Goal: Information Seeking & Learning: Learn about a topic

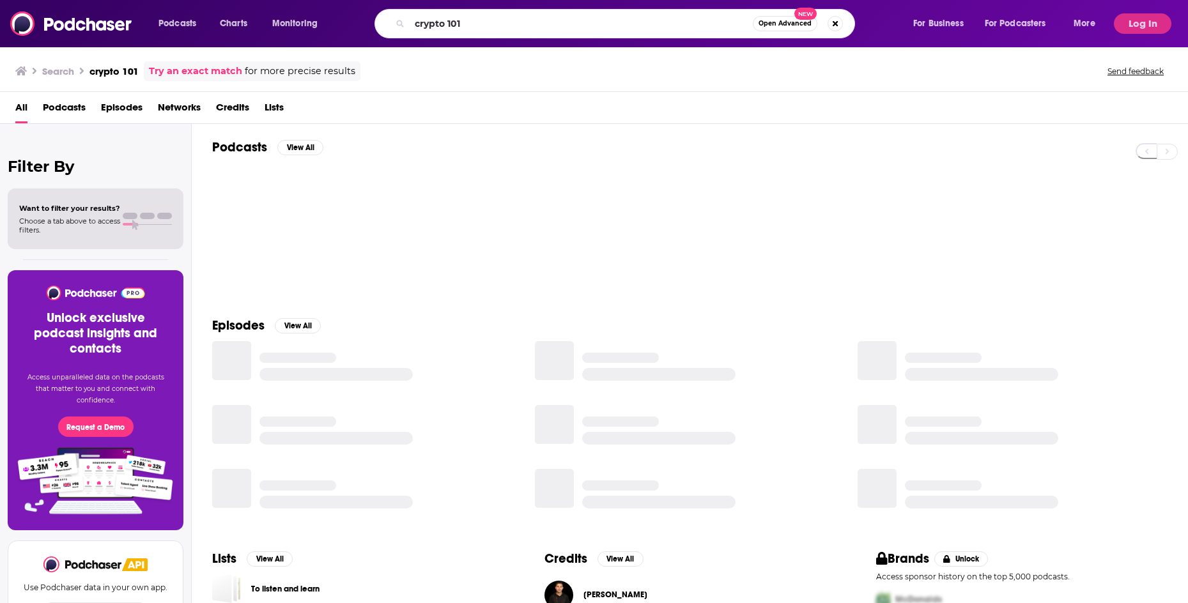
click at [443, 20] on input "crypto 101" at bounding box center [581, 23] width 343 height 20
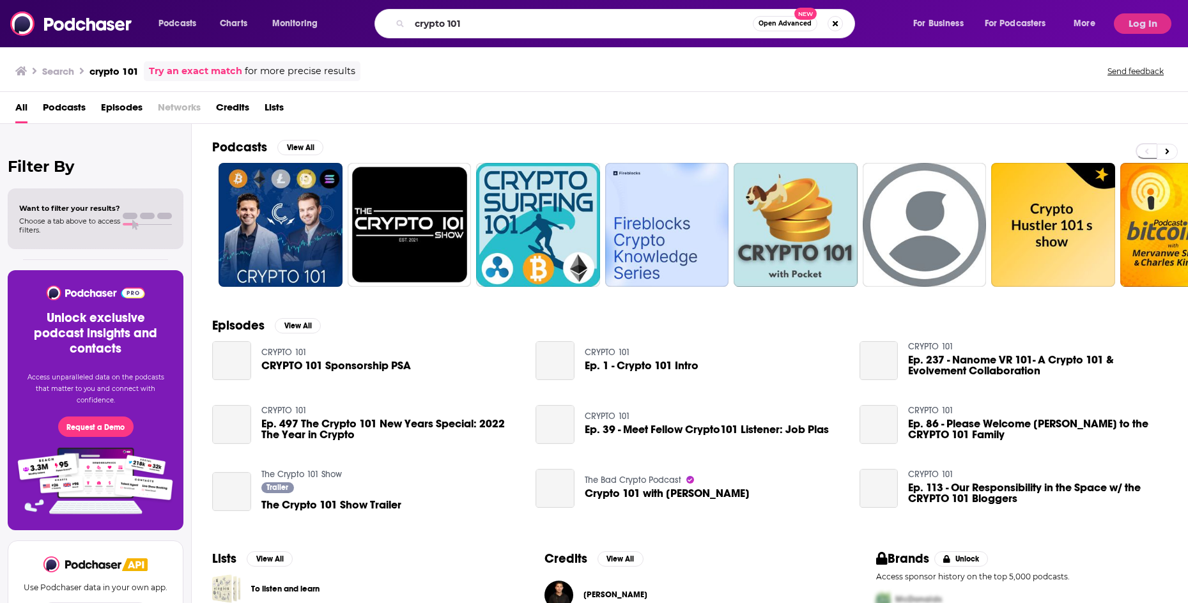
drag, startPoint x: 481, startPoint y: 20, endPoint x: 360, endPoint y: 20, distance: 121.4
click at [360, 20] on div "crypto 101 Open Advanced New" at bounding box center [627, 23] width 545 height 29
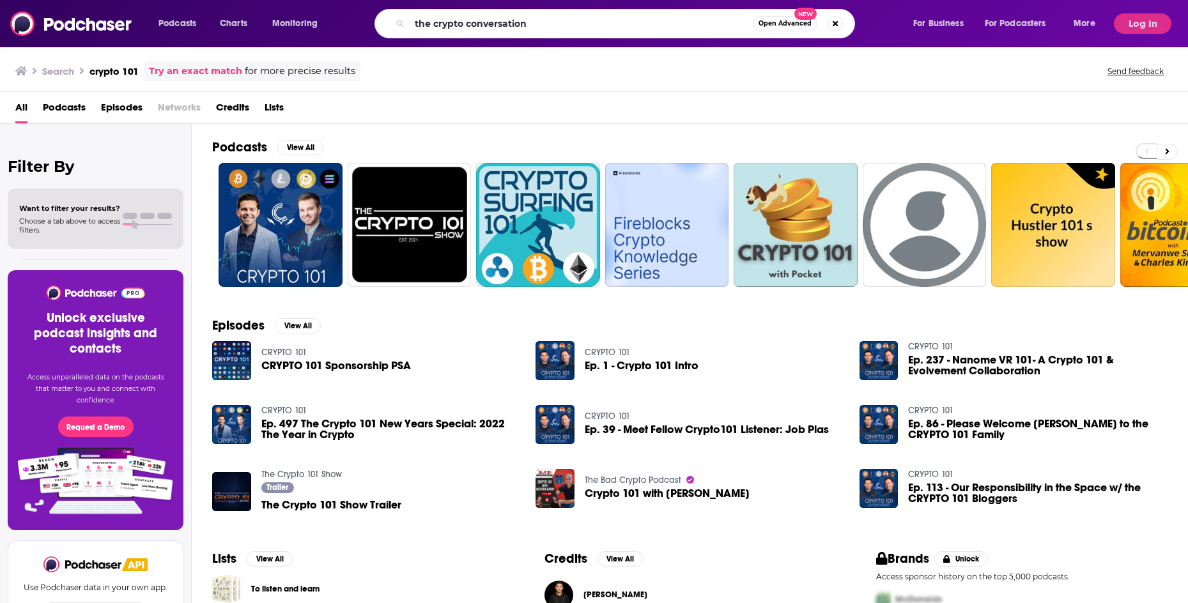
type input "the crypto conversation"
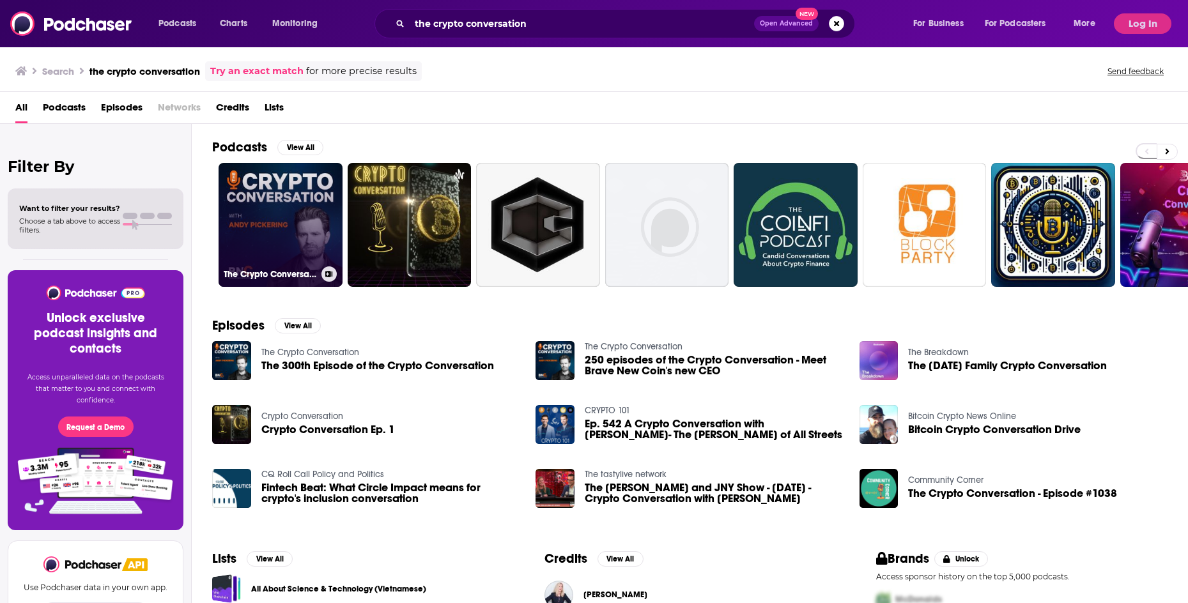
click at [288, 244] on link "The Crypto Conversation" at bounding box center [281, 225] width 124 height 124
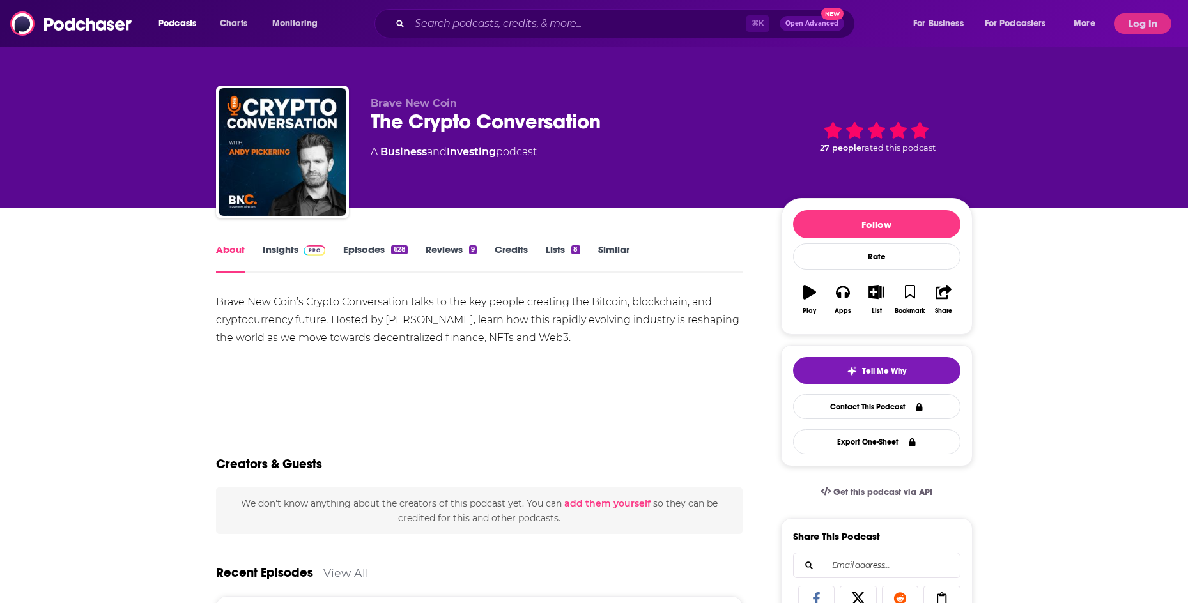
click at [296, 256] on link "Insights" at bounding box center [294, 257] width 63 height 29
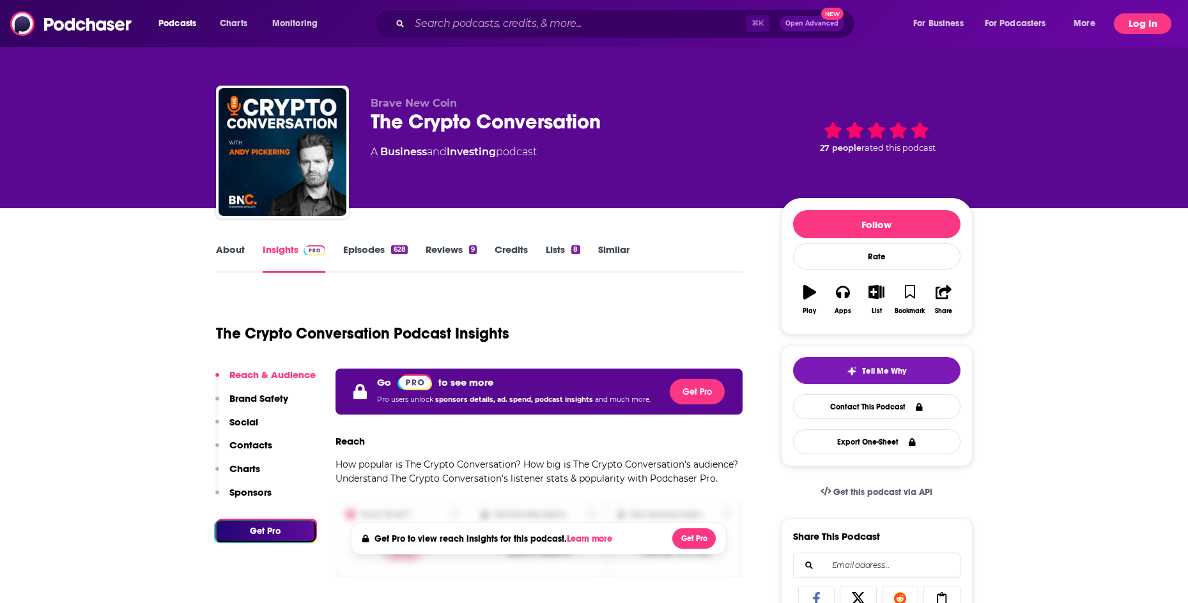
click at [1150, 23] on button "Log In" at bounding box center [1143, 23] width 58 height 20
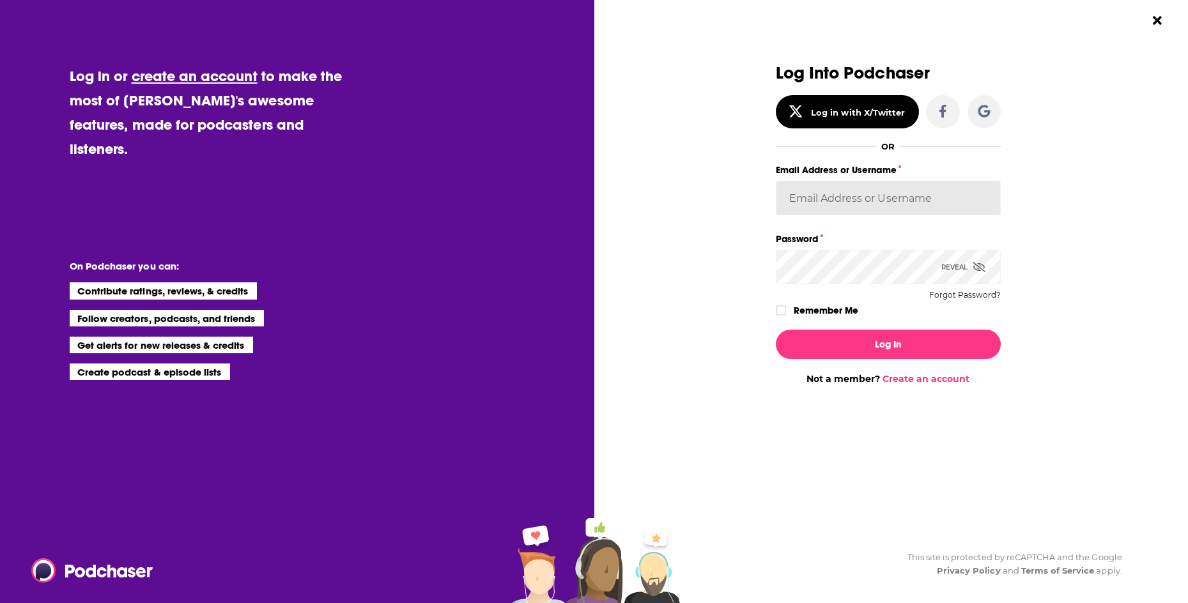
click at [844, 196] on input "Email Address or Username" at bounding box center [888, 198] width 225 height 35
type input "WachsmanNY"
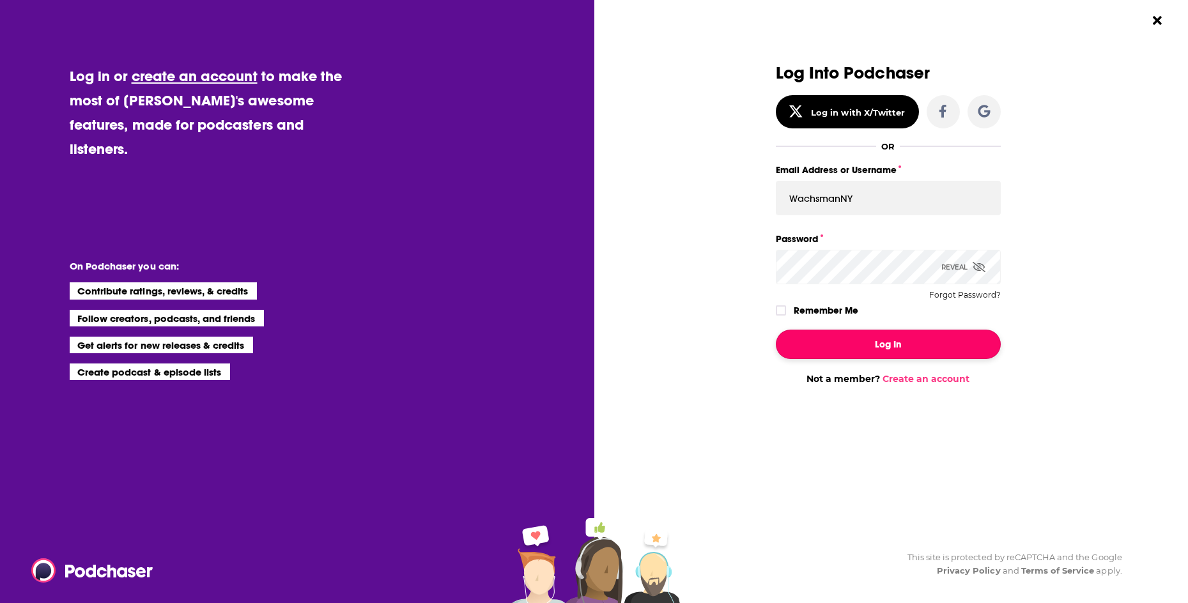
click at [873, 345] on button "Log In" at bounding box center [888, 344] width 225 height 29
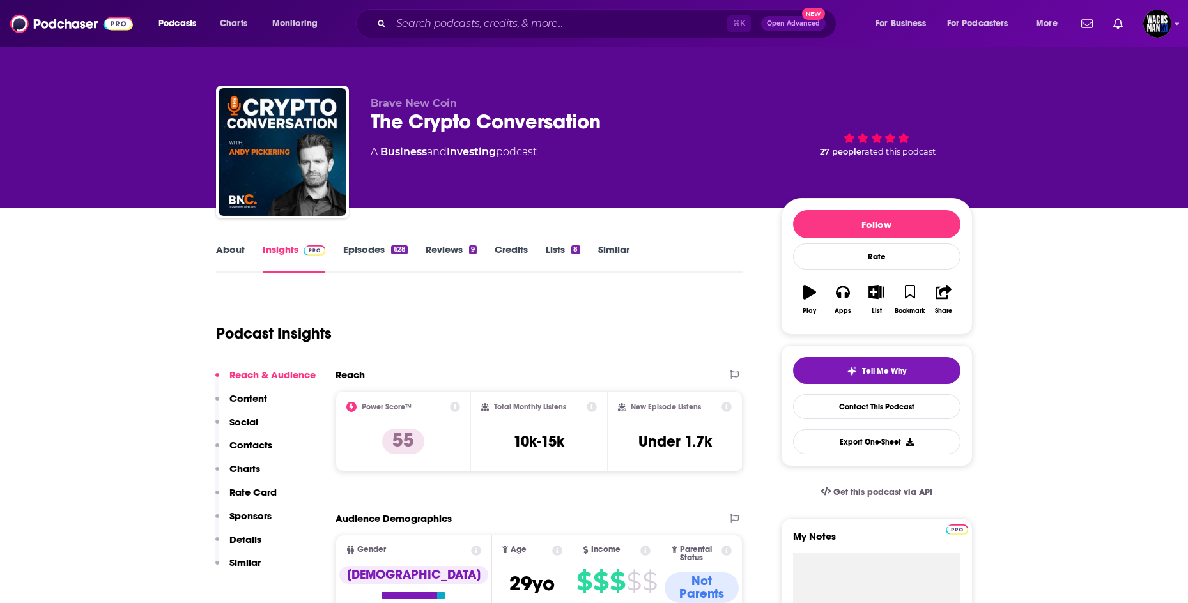
scroll to position [40, 0]
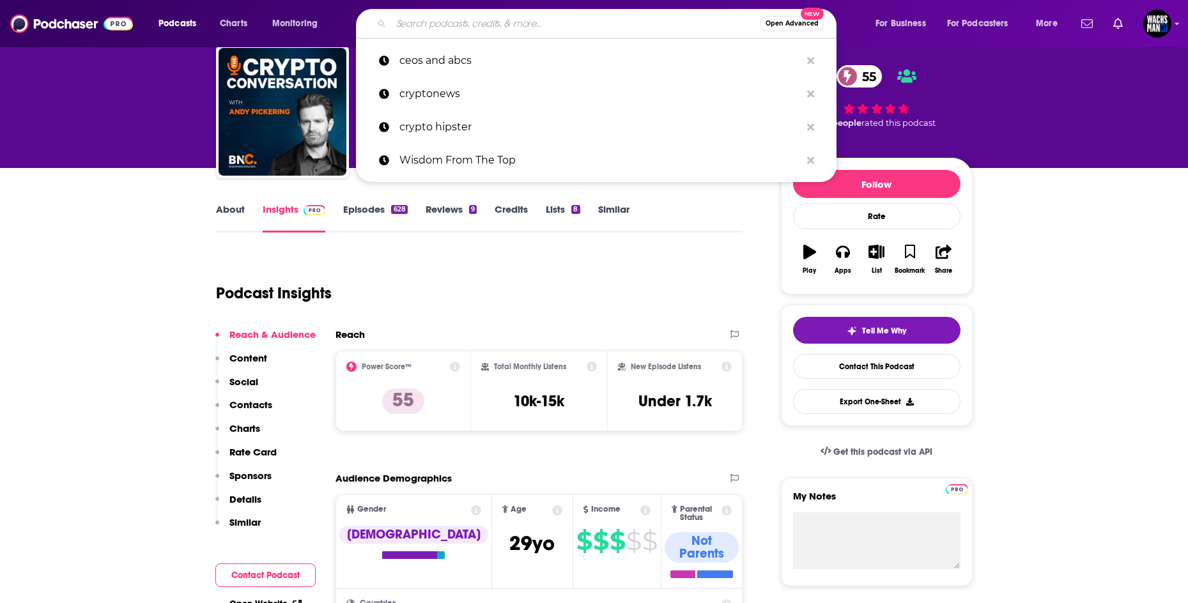
click at [469, 26] on input "Search podcasts, credits, & more..." at bounding box center [575, 23] width 369 height 20
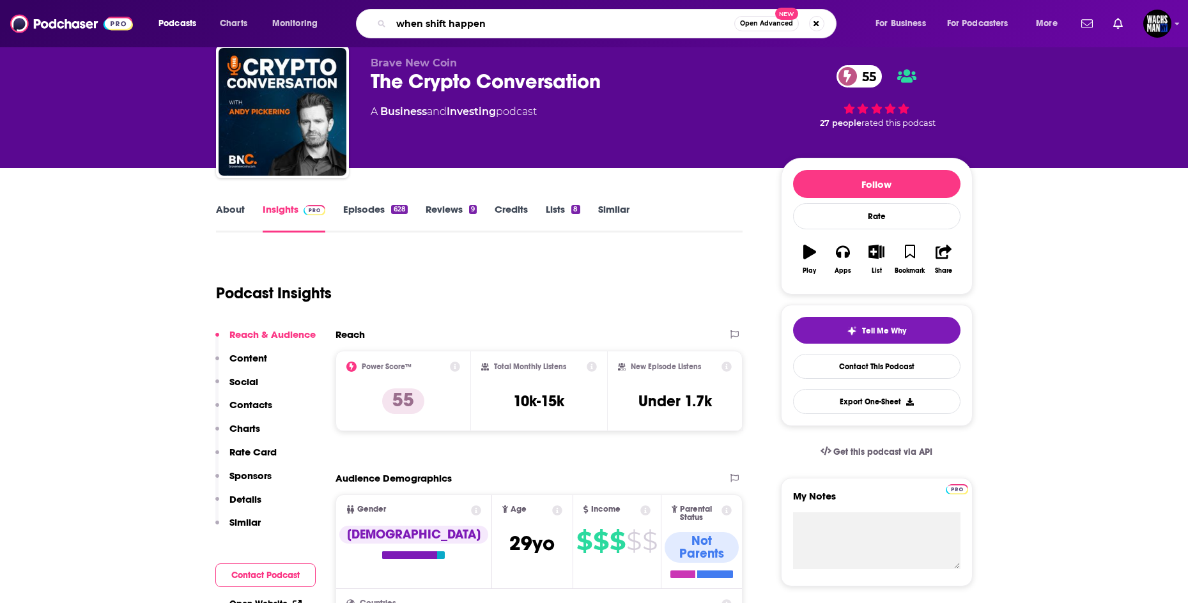
type input "when shift happens"
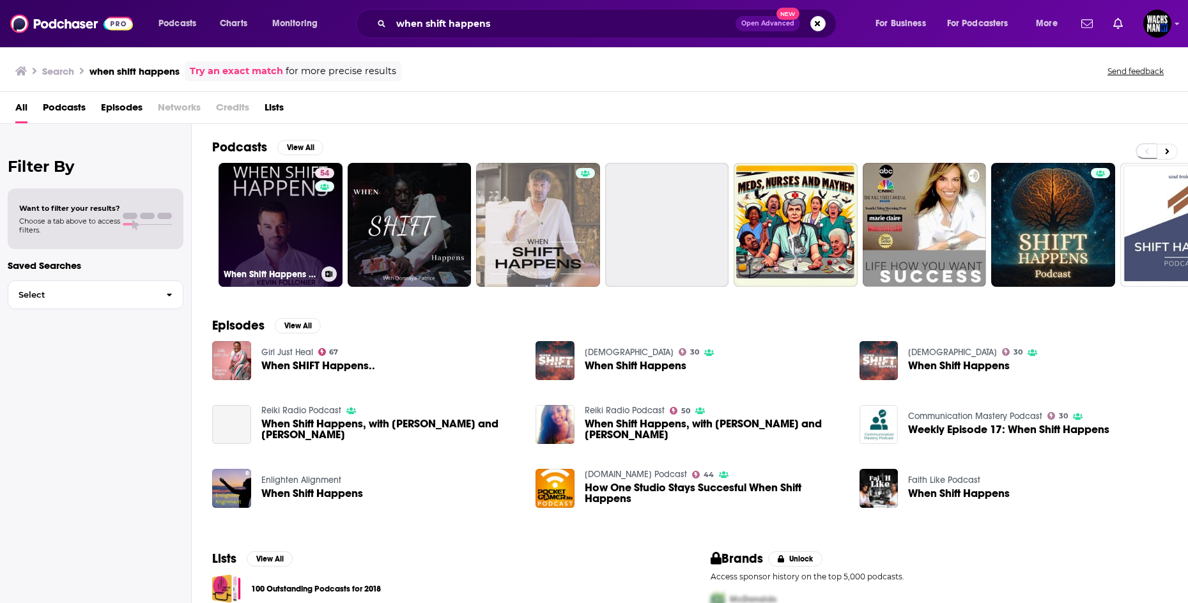
click at [289, 219] on link "54 When Shift Happens Podcast" at bounding box center [281, 225] width 124 height 124
